Goal: Task Accomplishment & Management: Manage account settings

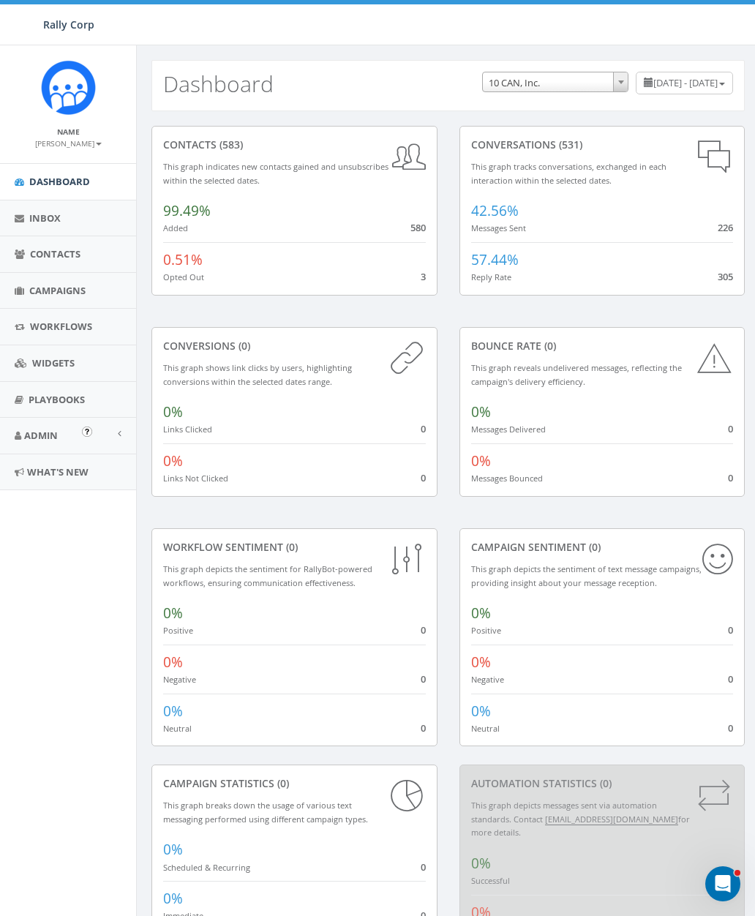
click at [50, 431] on span "Admin" at bounding box center [41, 435] width 34 height 13
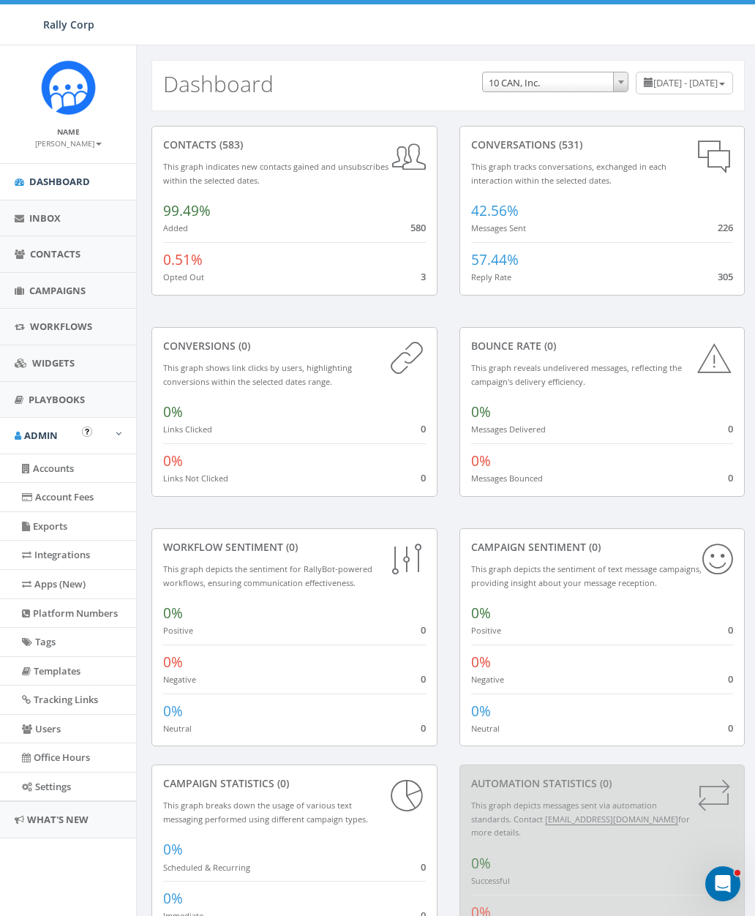
click at [64, 726] on link "Users" at bounding box center [68, 729] width 136 height 29
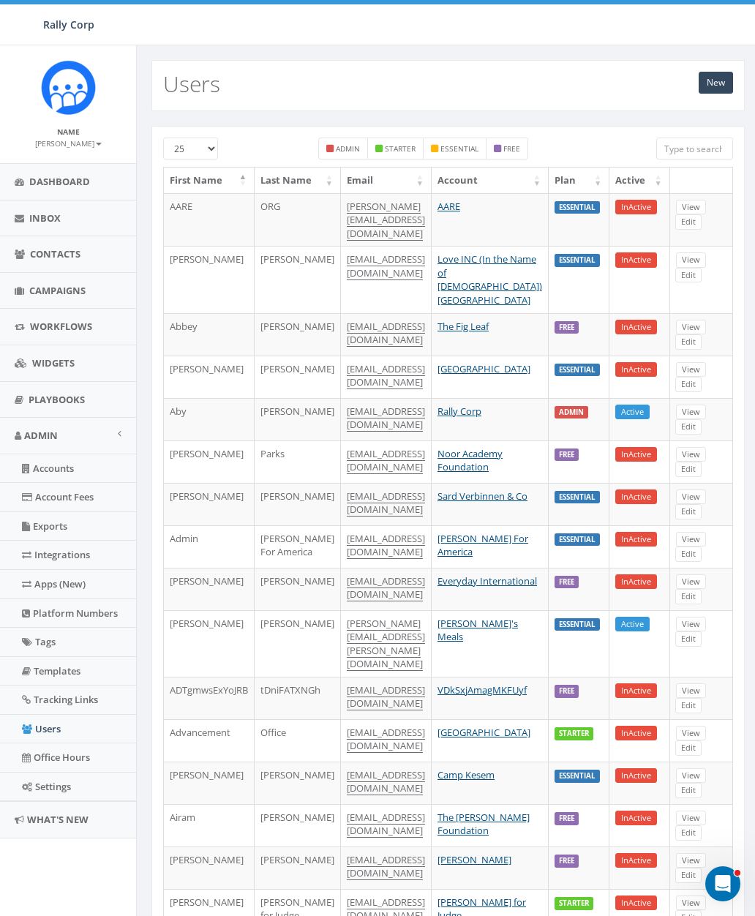
click at [683, 142] on input "search" at bounding box center [694, 149] width 77 height 22
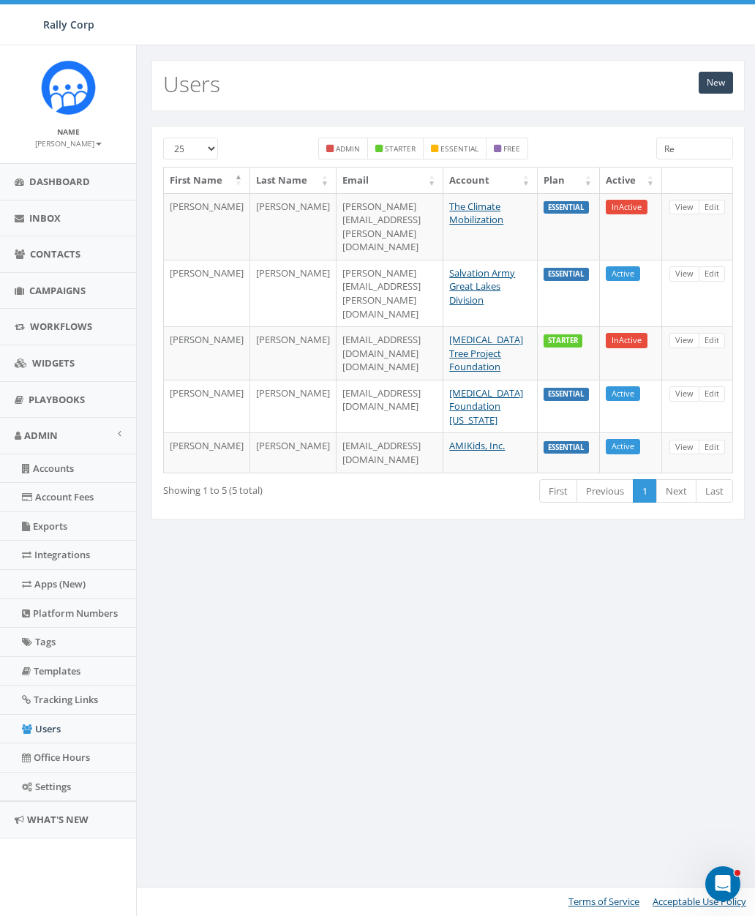
type input "R"
type input "B"
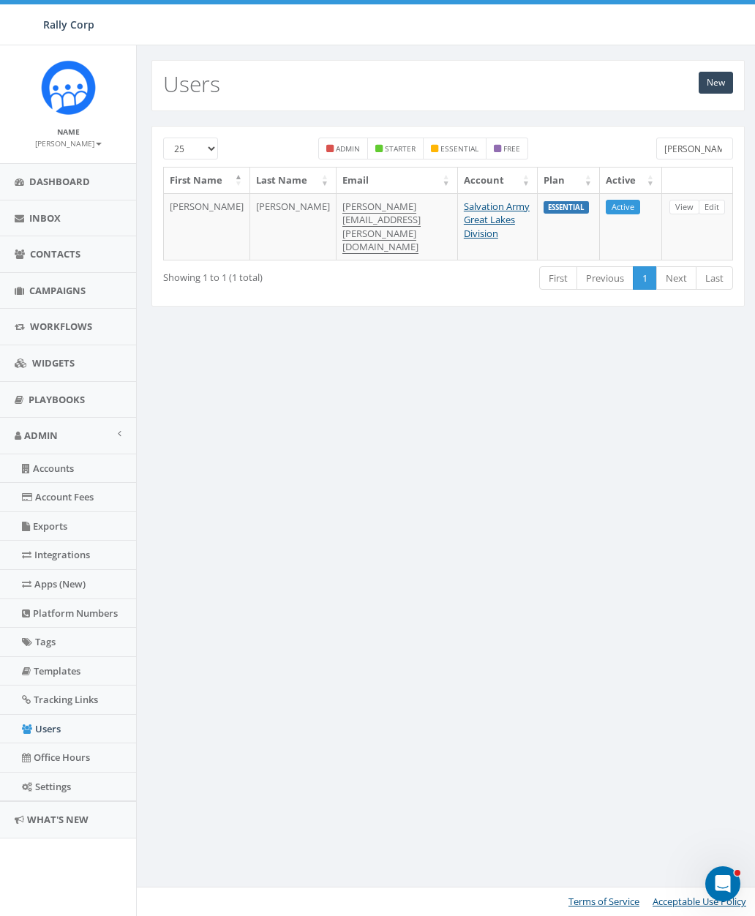
type input "Rugg"
click at [717, 215] on link "Edit" at bounding box center [712, 207] width 26 height 15
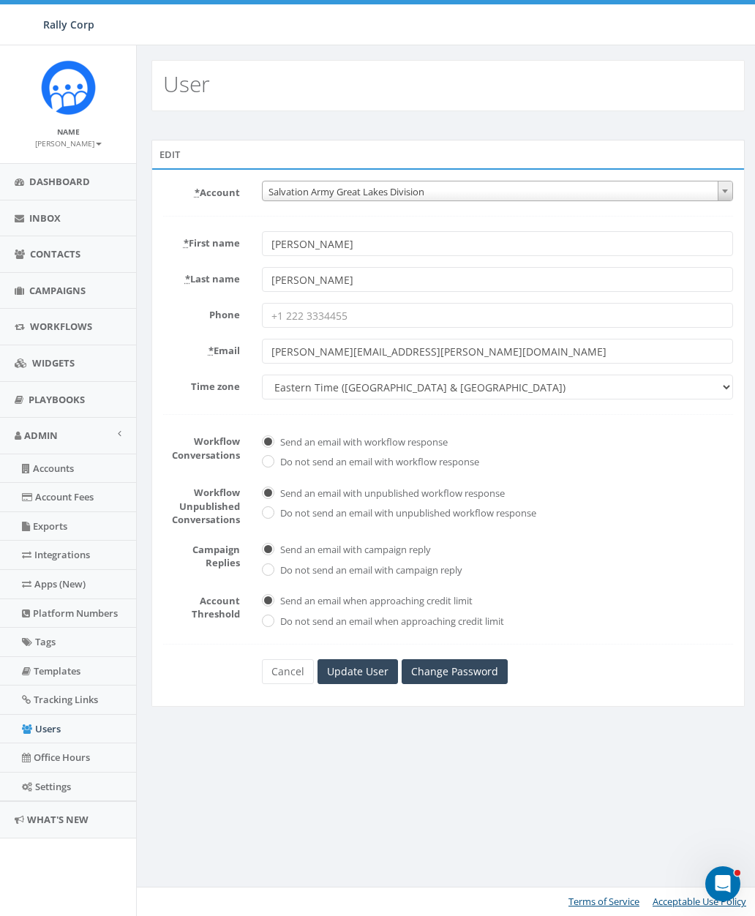
click at [455, 669] on link "Change Password" at bounding box center [455, 671] width 106 height 25
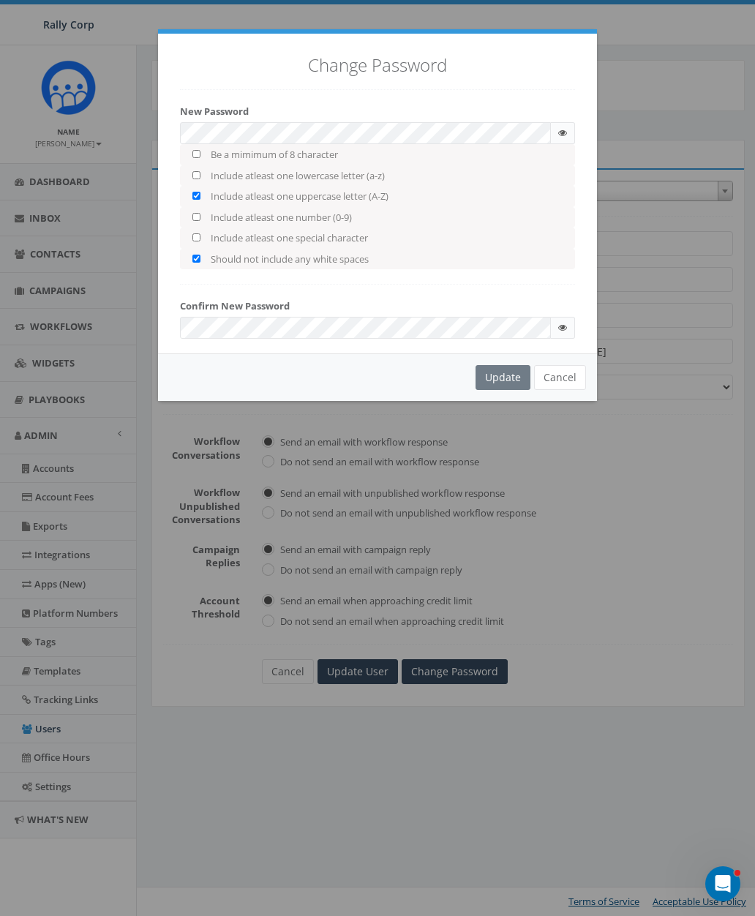
checkbox input "true"
checkbox input "false"
click at [561, 130] on icon at bounding box center [562, 133] width 9 height 9
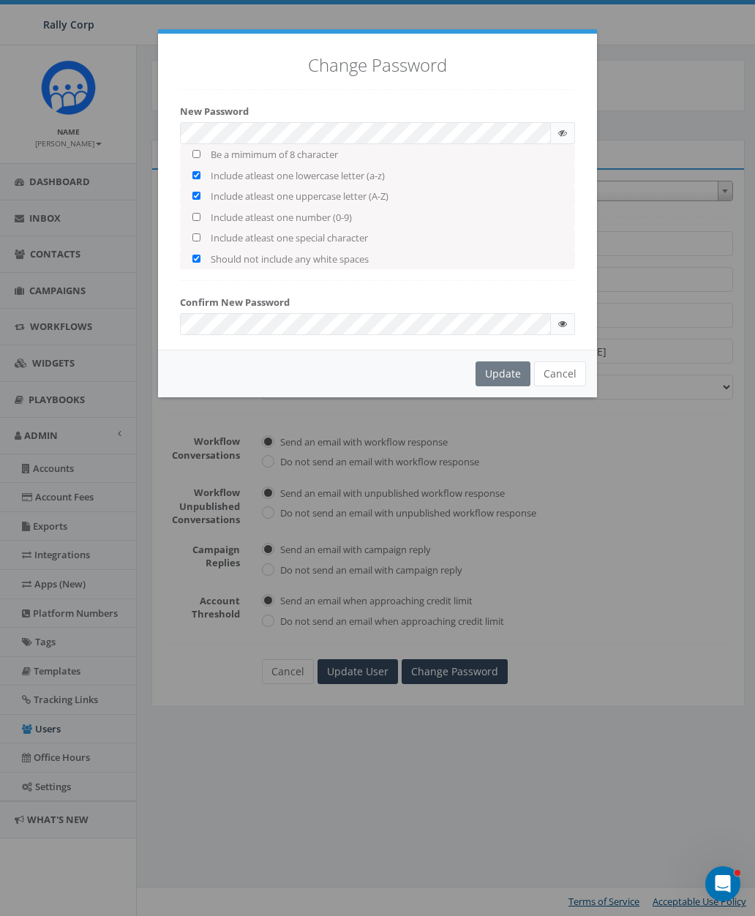
checkbox input "true"
click at [511, 362] on div "Update Cancel" at bounding box center [377, 374] width 439 height 48
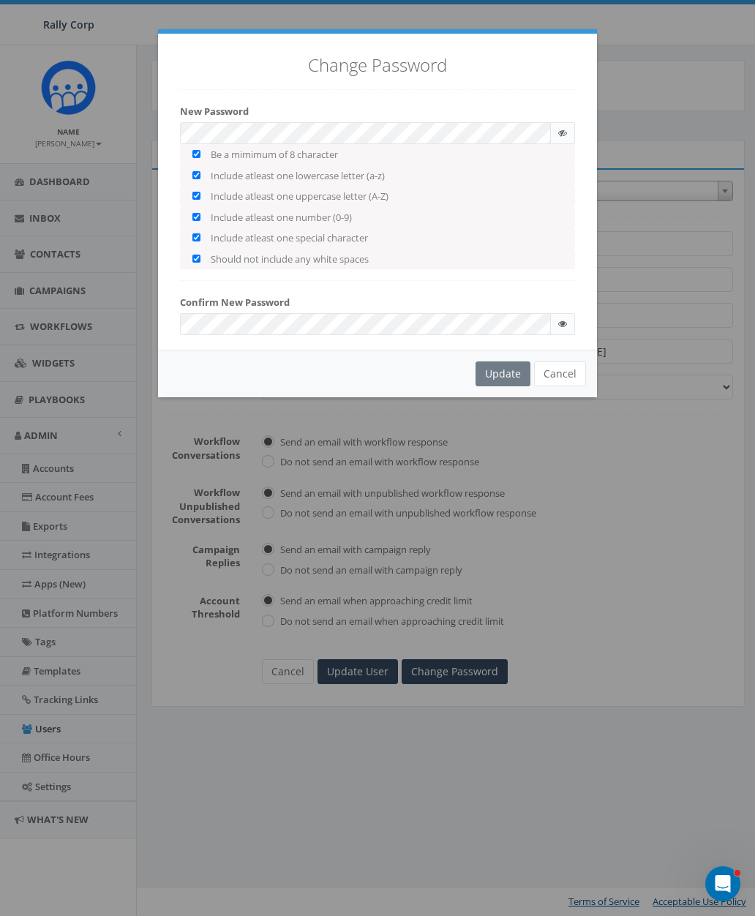
click at [563, 320] on icon at bounding box center [562, 324] width 9 height 9
click at [511, 363] on div "Update Cancel" at bounding box center [377, 374] width 439 height 48
click at [577, 367] on button "Cancel" at bounding box center [560, 373] width 52 height 25
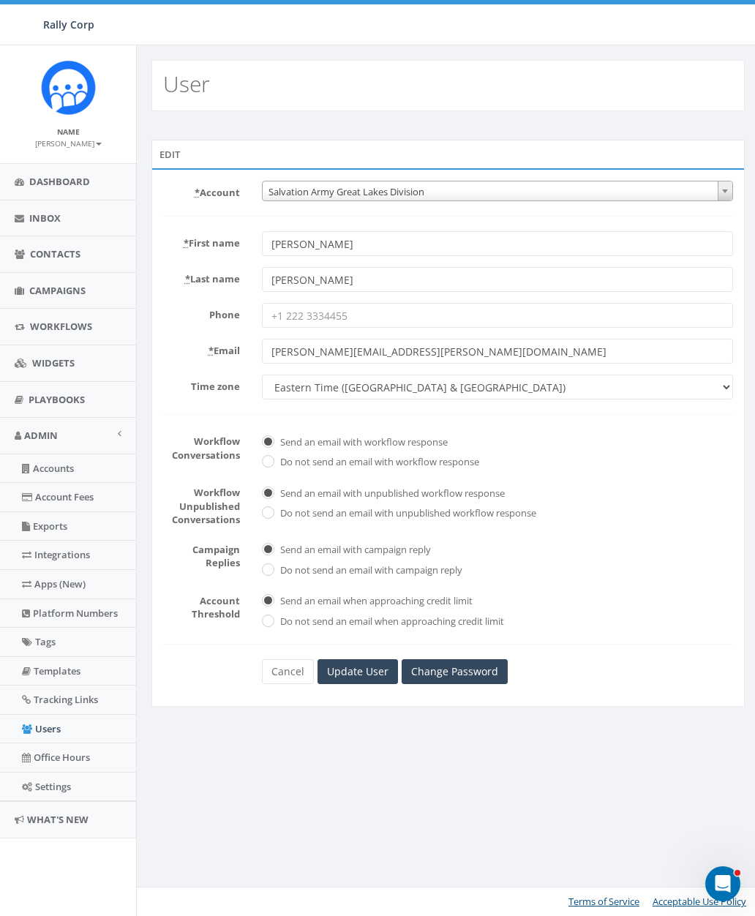
click at [470, 675] on link "Change Password" at bounding box center [455, 671] width 106 height 25
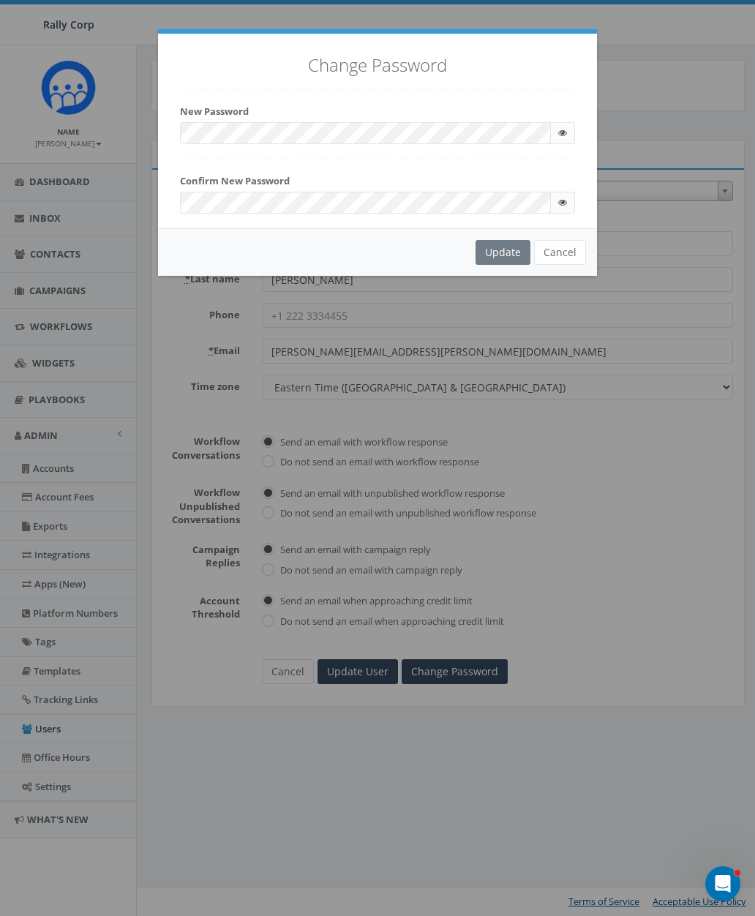
checkbox input "true"
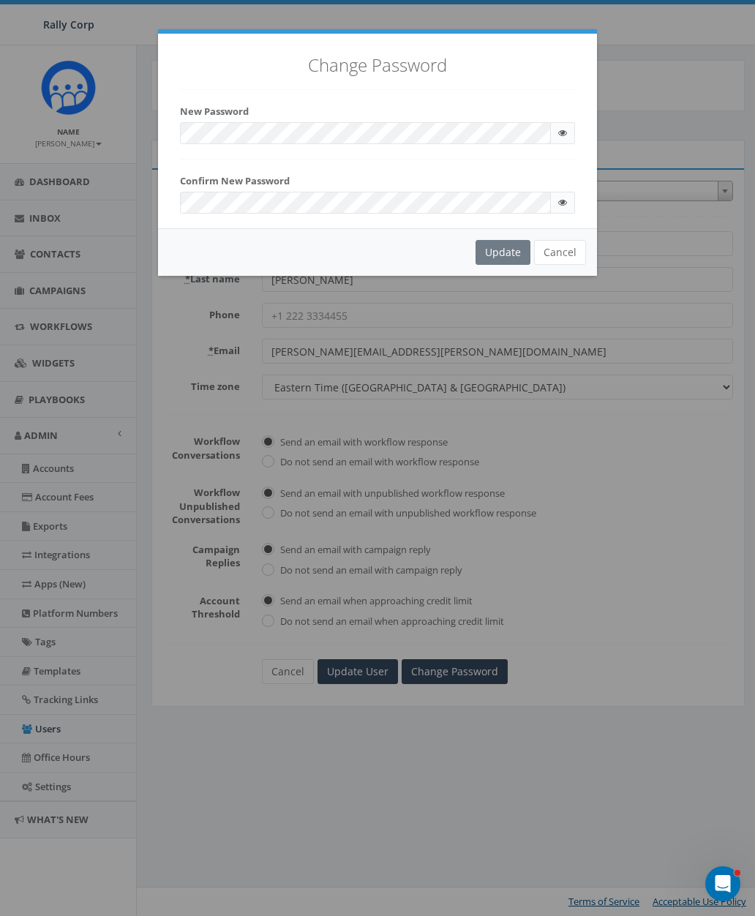
checkbox input "true"
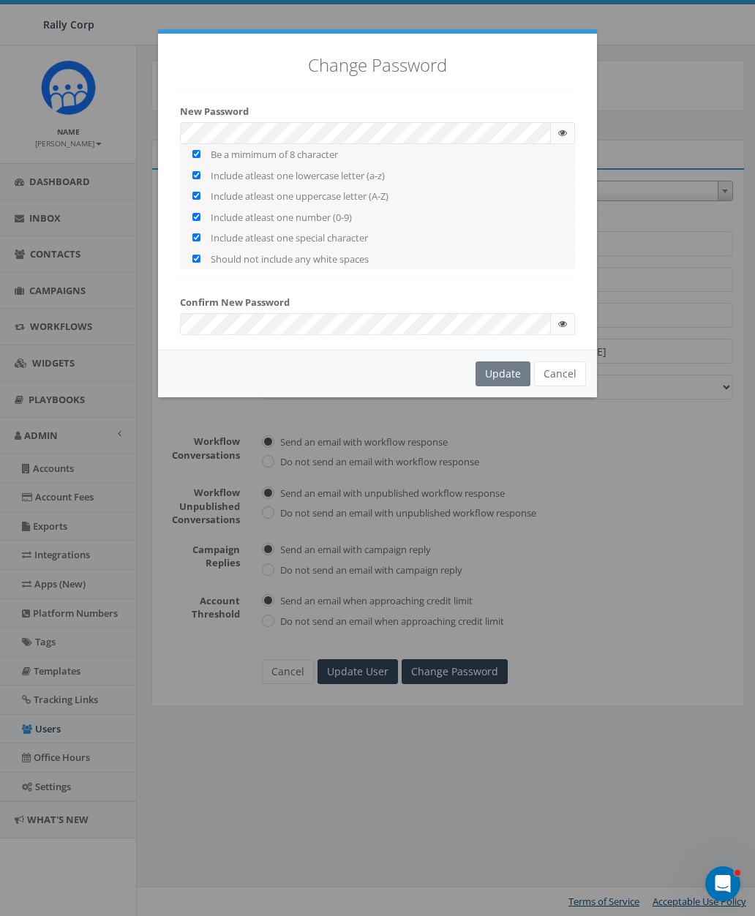
click at [508, 370] on div "Update Cancel" at bounding box center [377, 374] width 439 height 48
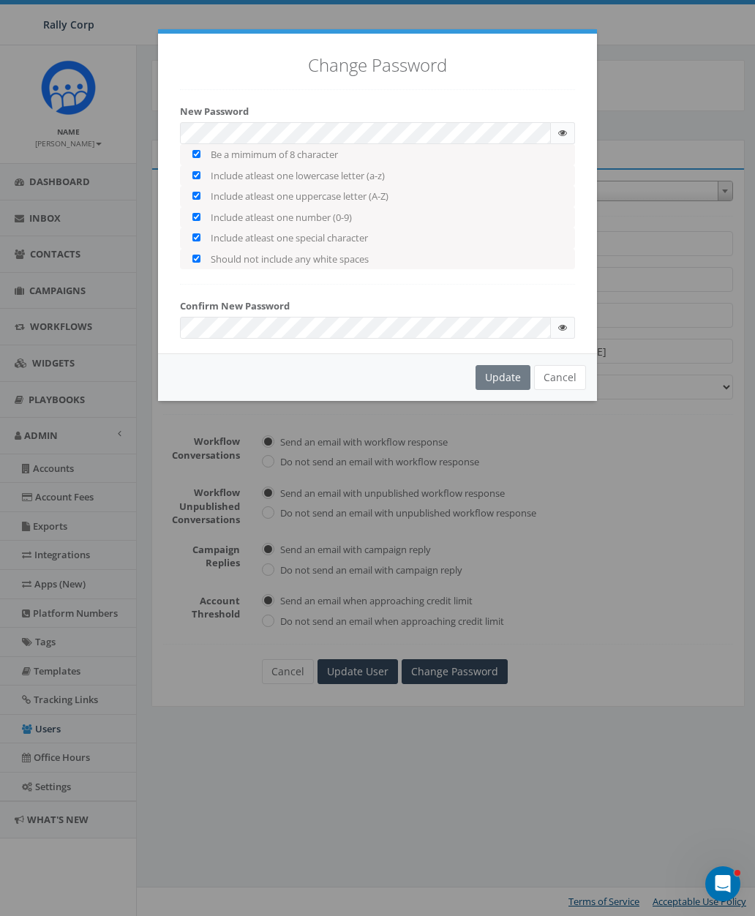
click at [563, 136] on icon at bounding box center [562, 133] width 9 height 9
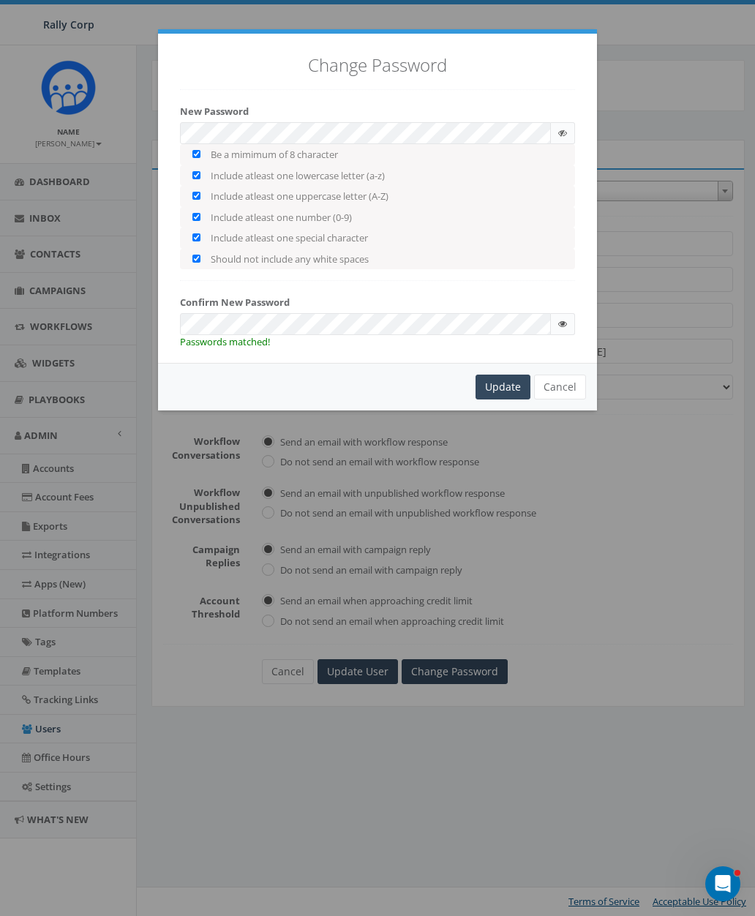
click at [515, 378] on div "Update" at bounding box center [503, 387] width 55 height 25
